Goal: Transaction & Acquisition: Book appointment/travel/reservation

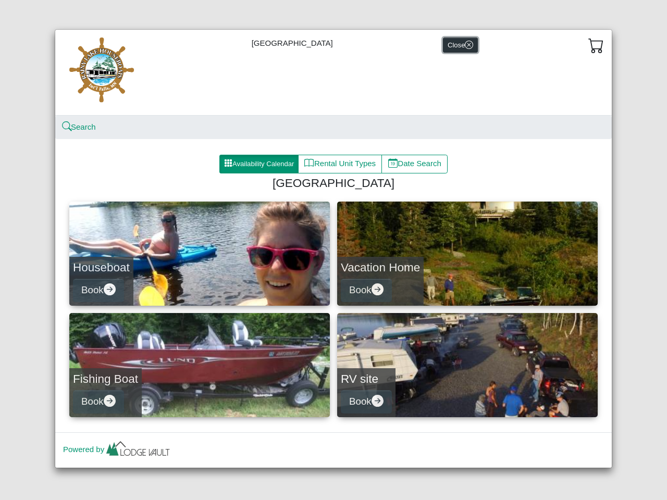
click at [459, 45] on button "Close" at bounding box center [460, 45] width 35 height 15
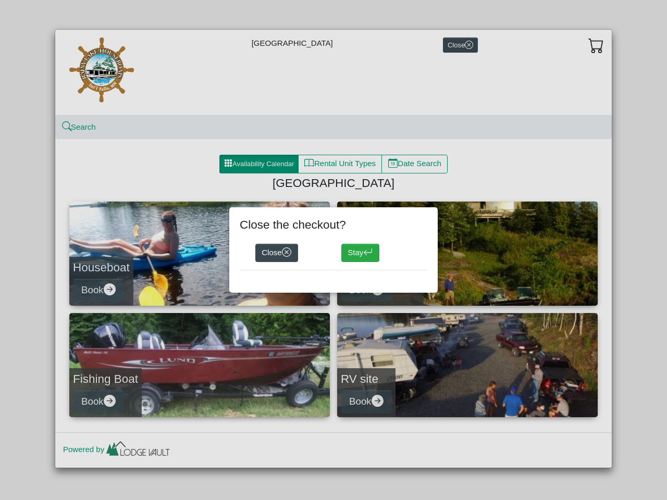
click at [596, 45] on div "Close the checkout? Close Stay" at bounding box center [333, 250] width 667 height 500
click at [79, 127] on div "Close the checkout? Close Stay" at bounding box center [333, 250] width 667 height 500
click at [259, 164] on div "Close the checkout? Close Stay" at bounding box center [333, 250] width 667 height 500
click at [341, 164] on div "Close the checkout? Close Stay" at bounding box center [333, 250] width 667 height 500
click at [415, 164] on div "Close the checkout? Close Stay" at bounding box center [333, 250] width 667 height 500
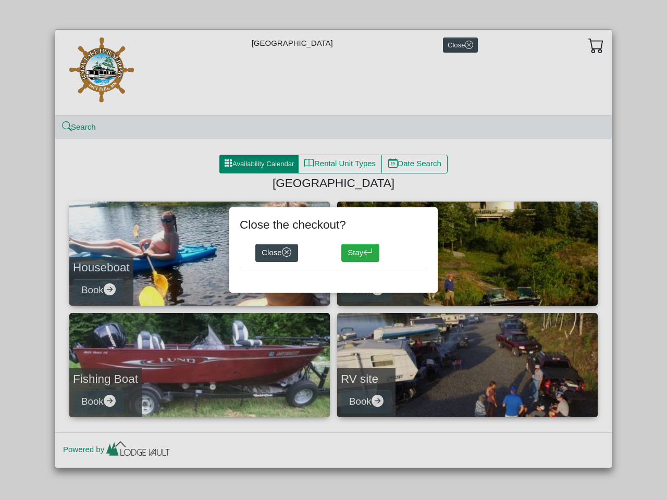
click at [200, 254] on div "Close the checkout? Close Stay" at bounding box center [333, 250] width 667 height 500
click at [99, 290] on div "Close the checkout? Close Stay" at bounding box center [333, 250] width 667 height 500
click at [467, 254] on div "Close the checkout? Close Stay" at bounding box center [333, 250] width 667 height 500
click at [367, 290] on div "Close the checkout? Close Stay" at bounding box center [333, 249] width 208 height 85
